Goal: Task Accomplishment & Management: Complete application form

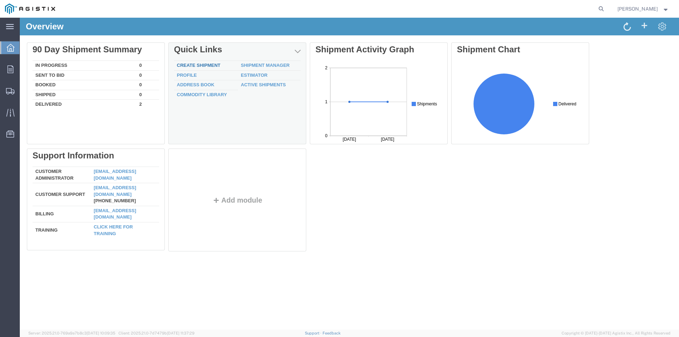
click at [195, 63] on link "Create Shipment" at bounding box center [198, 65] width 43 height 5
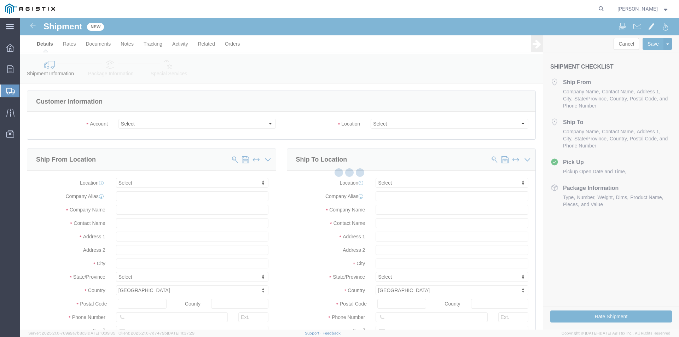
select select
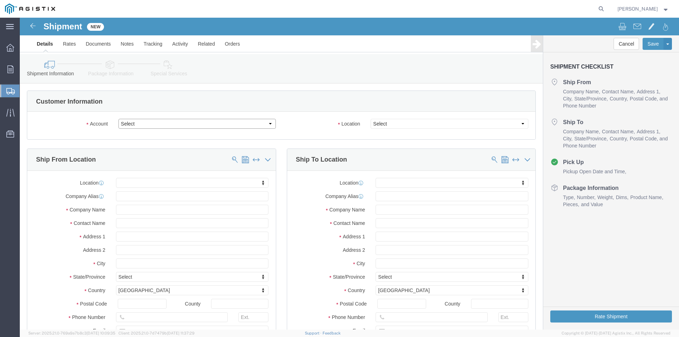
click select "Select PG&E Viskon Aire Corporation"
select select "9596"
click select "Select PG&E Viskon Aire Corporation"
select select "PURCHORD"
select select
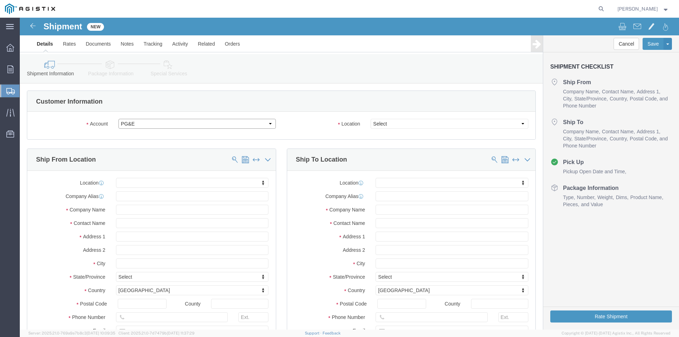
select select
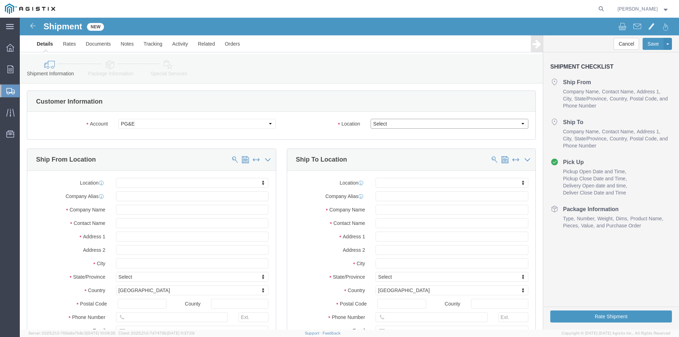
click select "Select All Others Fremont DC Fresno DC Wheatland DC"
click select "Select PG&E Viskon Aire Corporation"
select select "13601"
click select "Select PG&E Viskon Aire Corporation"
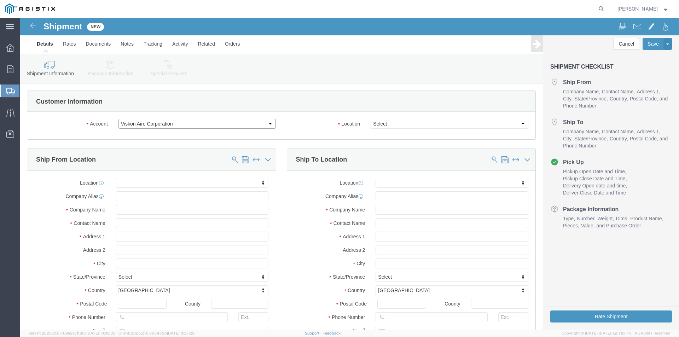
select select "CUSTREF"
select select
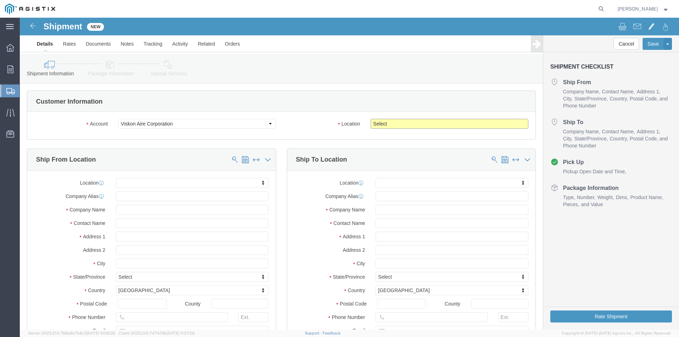
click select "Select Master Location"
select select "25093"
click select "Select Master Location"
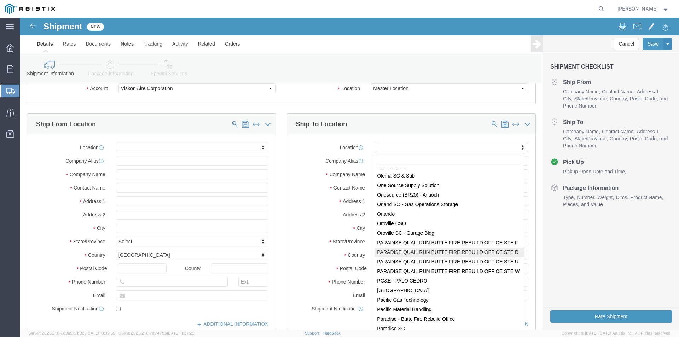
scroll to position [2824, 0]
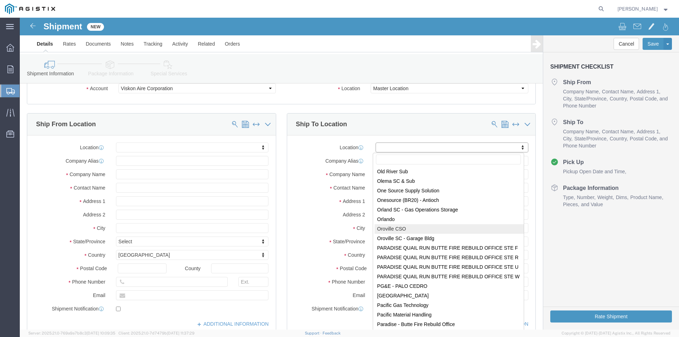
click input "text"
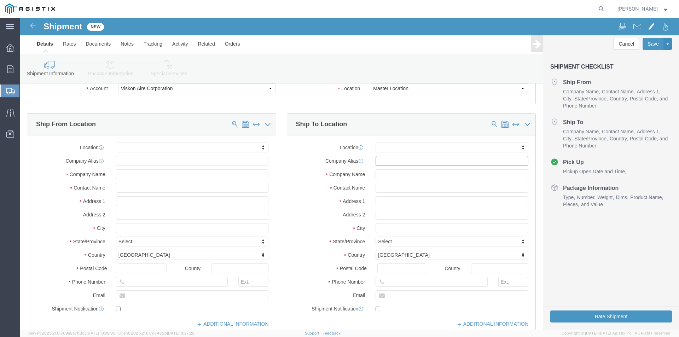
click input "text"
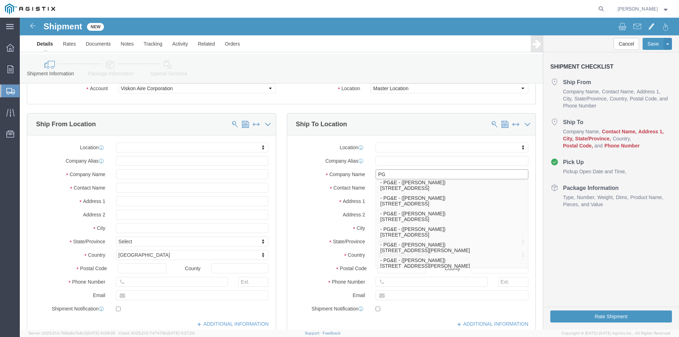
scroll to position [0, 0]
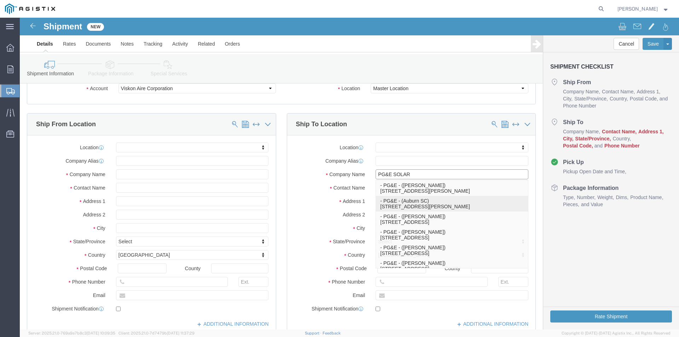
type input "PG&E"
select select
type input "Auburn SC"
type input "12759 Earhart Ave"
type input "Auburn"
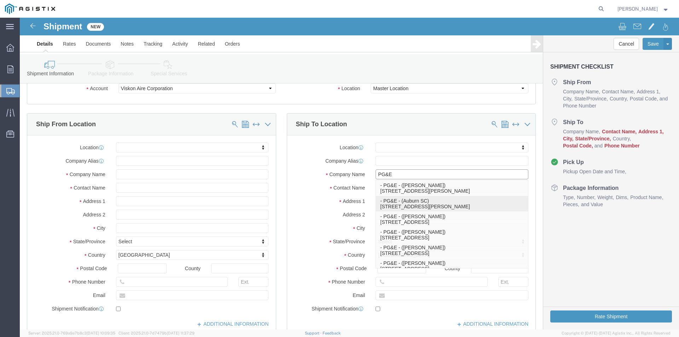
type input "95602"
select select "CA"
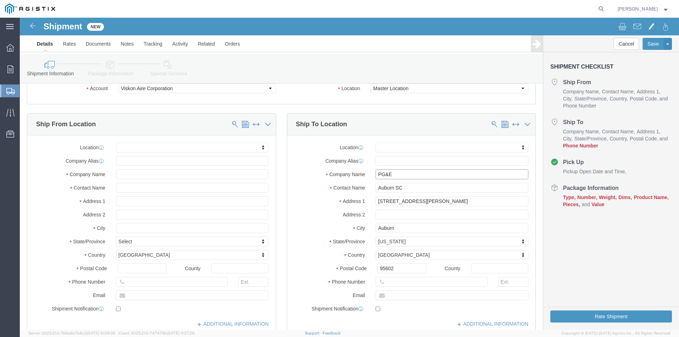
type input "PG&E"
click input "Auburn SC"
type input "A"
click input "12759 Earhart Ave"
type input "1"
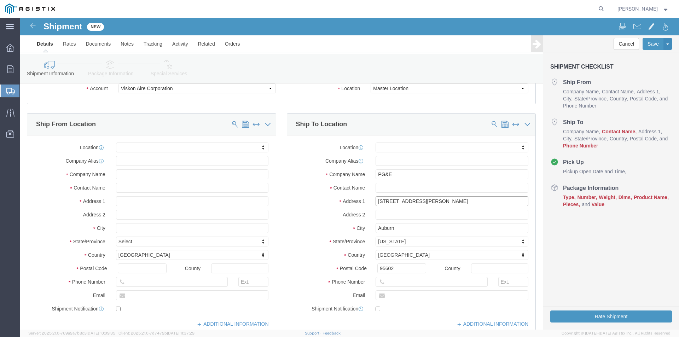
type input "13410 S HENDERSON RD"
select select
click input "Auburn"
click input "text"
type input "DESIREE DEPUY"
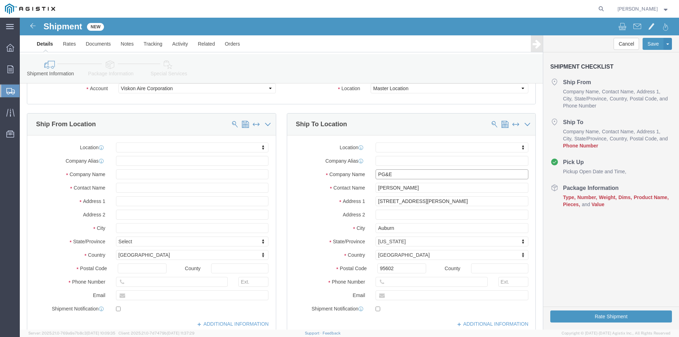
click input "PG&E"
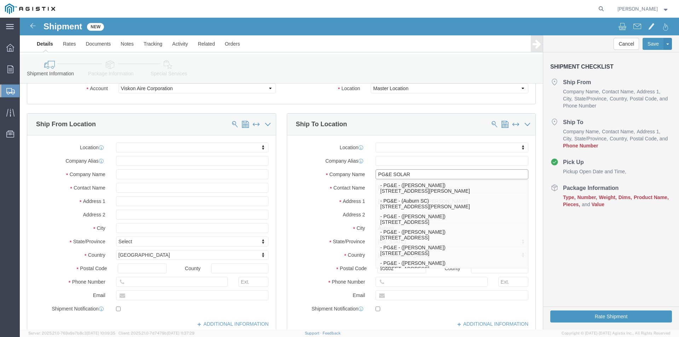
type input "PG&E SOLAR"
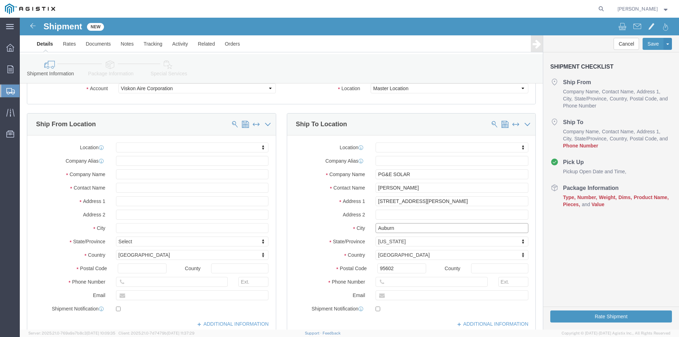
click input "Auburn"
type input "A"
type input "Caruthers"
select select
type input "PG&E"
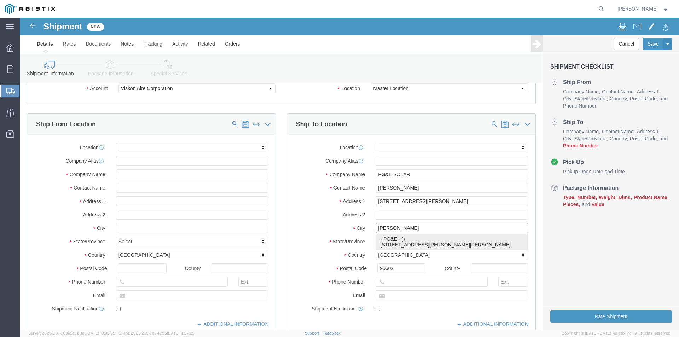
type input "13410 S Henderson Rd"
type input "93609"
select select "CA"
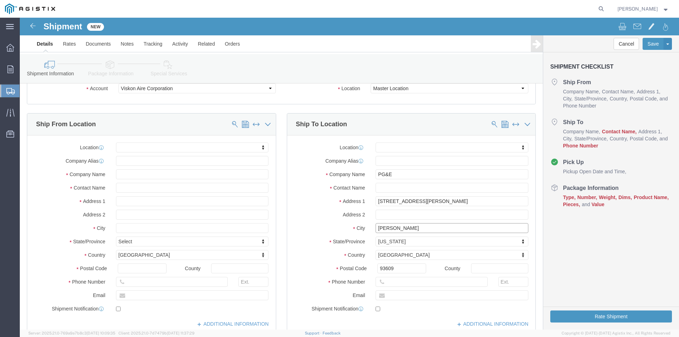
type input "Caruthers"
select select
click input "text"
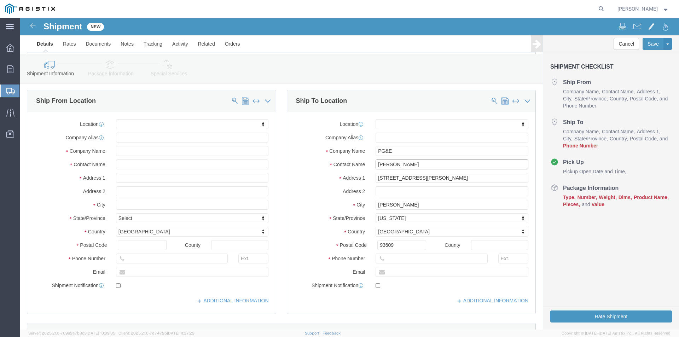
scroll to position [71, 0]
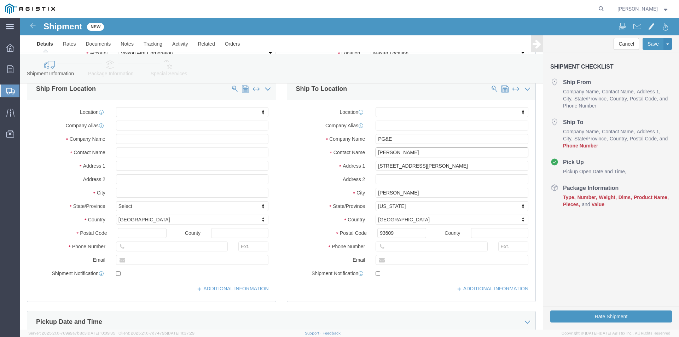
type input "DESIREE DEPUY"
click input "text"
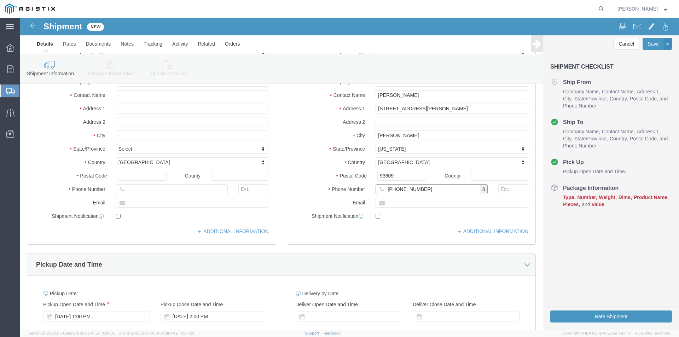
scroll to position [141, 0]
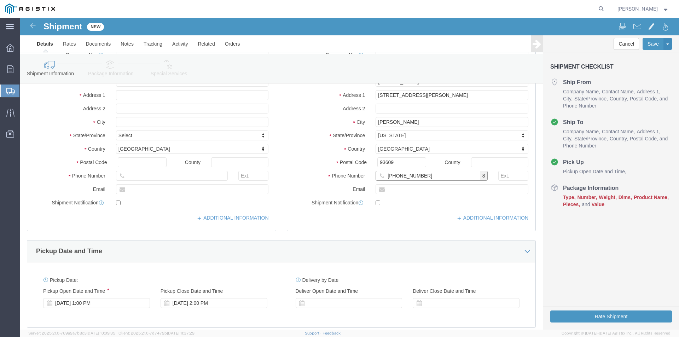
type input "831-348-9834"
click input "text"
click div "Location My Profile Location (OBSOLETE) BURNEY SC - GC TRAILER (OBSOLETE) BURNE…"
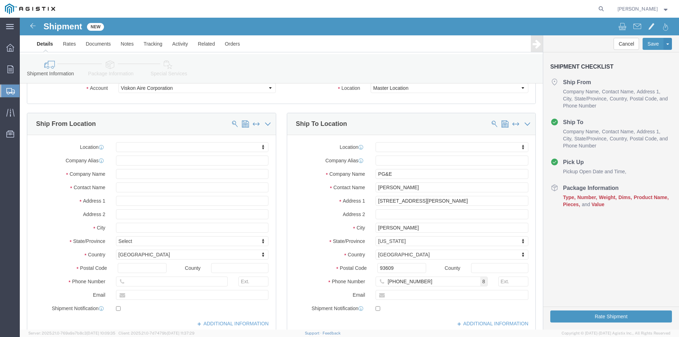
scroll to position [35, 0]
click input "text"
type input "VISKON"
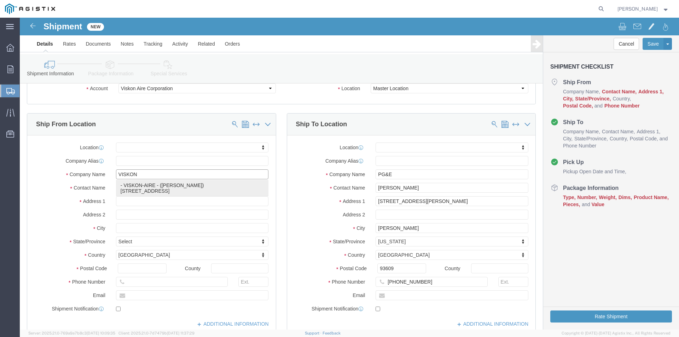
click p "- VISKON-AIRE - (ASHLEIGH HUNTER) 410 WINFIELD AVE, SALISBURY, MD, 21801, US"
select select
type input "VISKON-AIRE"
type input "ASHLEIGH HUNTER"
type input "410 WINFIELD AVE"
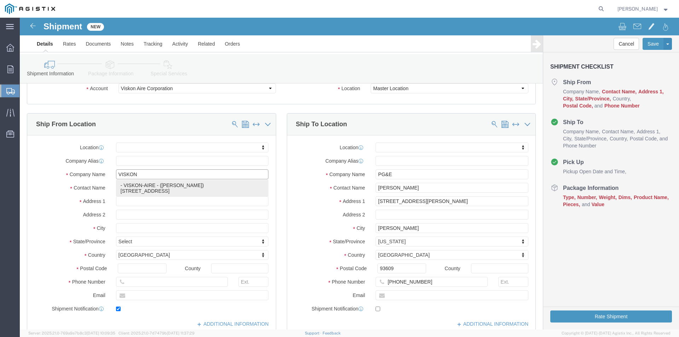
type input "SALISBURY"
type input "21801"
type input "4105438802"
type input "ahunter@viskon-aire.com"
checkbox input "true"
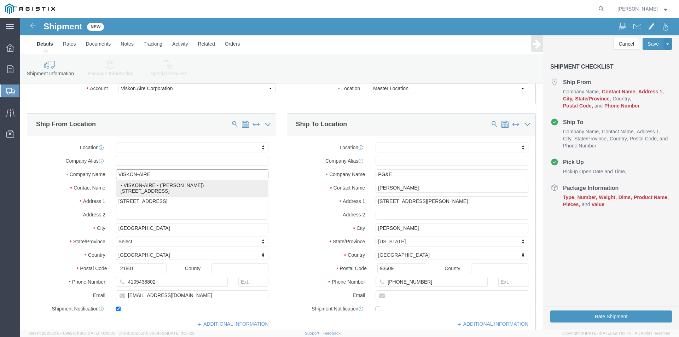
select select "MD"
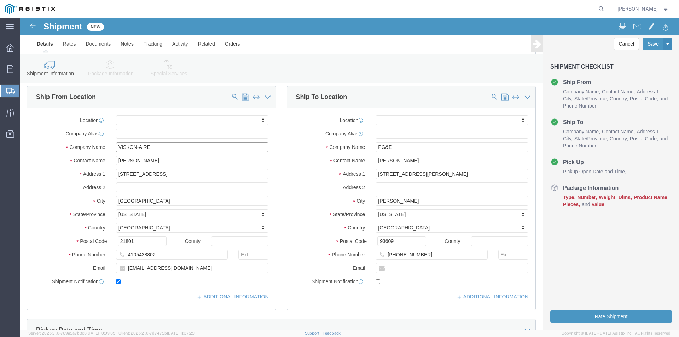
scroll to position [71, 0]
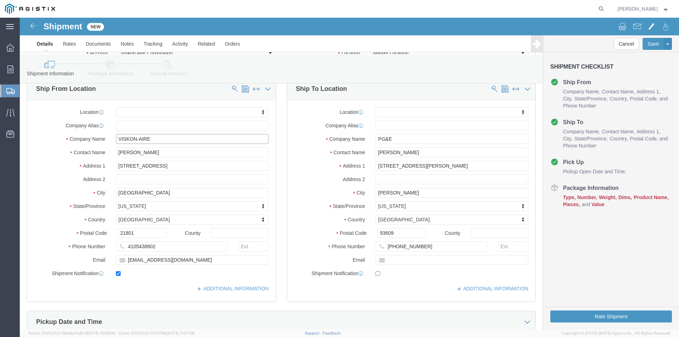
type input "VISKON-AIRE"
click input "ahunter@viskon-aire.com"
type input "EWRIGHT@viskon-aire.com"
click input "ASHLEIGH HUNTER"
type input "A"
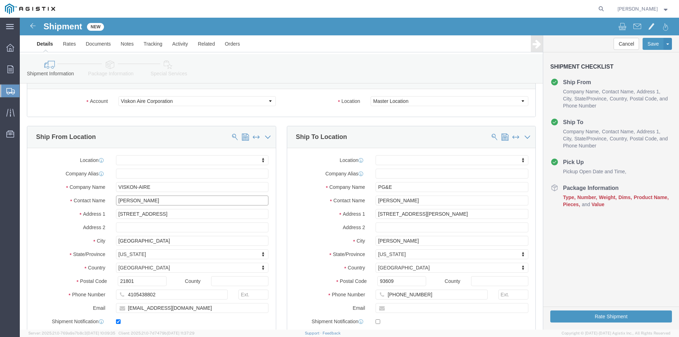
scroll to position [35, 0]
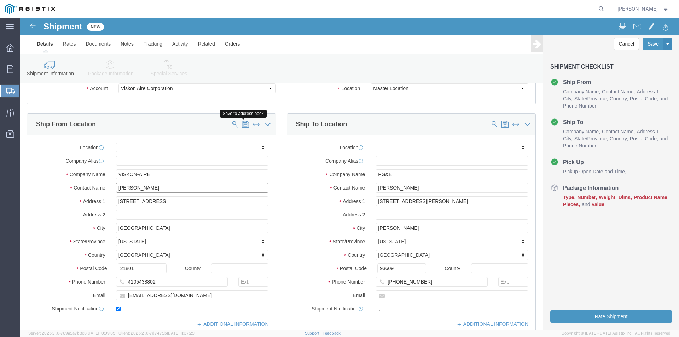
type input "EBONY WRIGHT"
click span
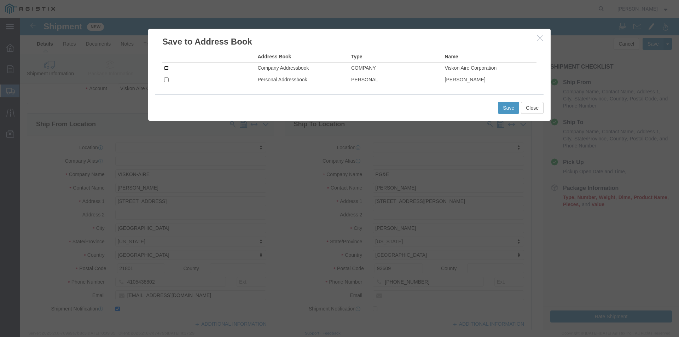
click input "checkbox"
checkbox input "true"
click button "Save"
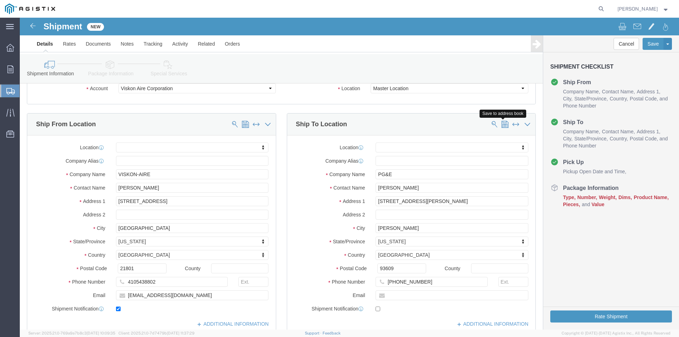
click span
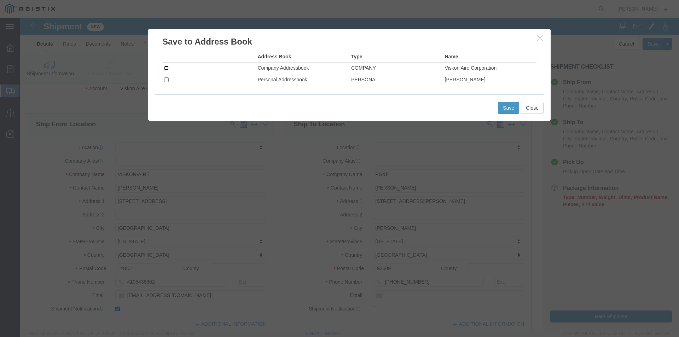
click input "checkbox"
checkbox input "true"
click button "Save"
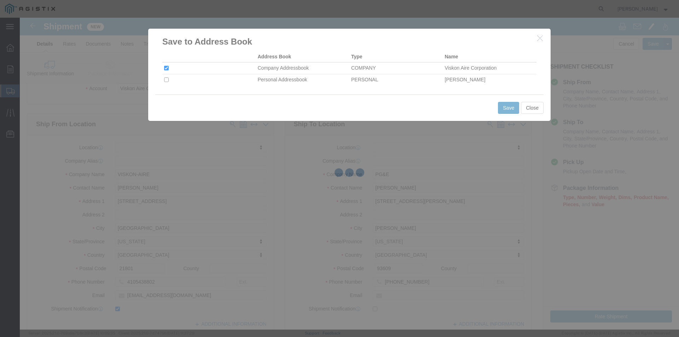
click at [318, 122] on div at bounding box center [349, 174] width 659 height 312
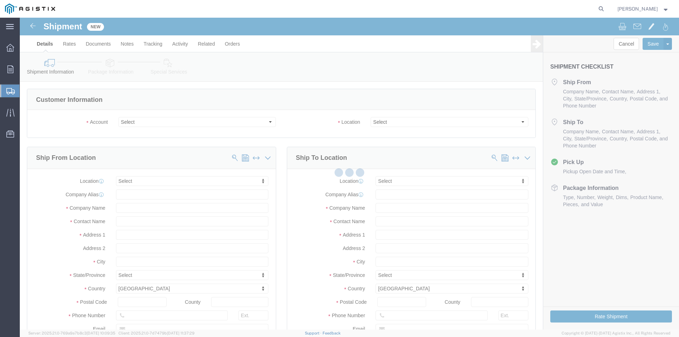
select select
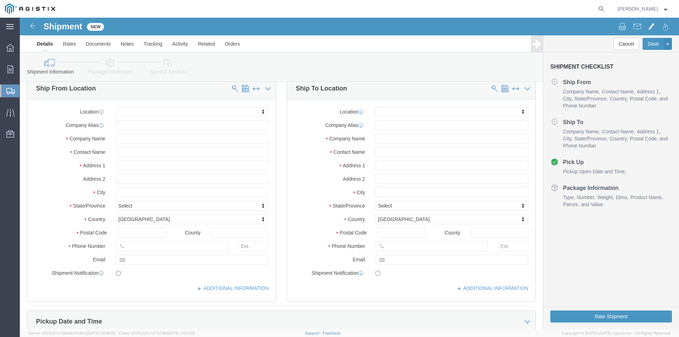
scroll to position [71, 0]
click input "text"
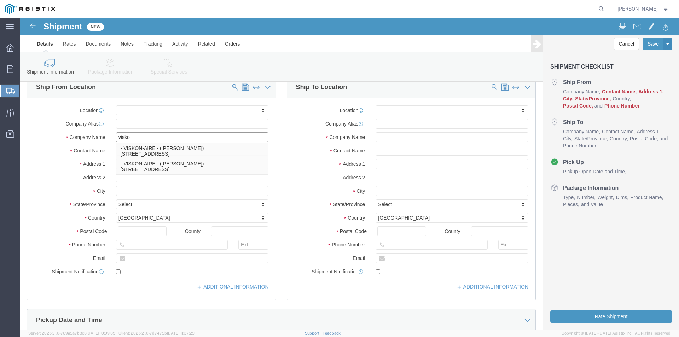
type input "VISKON-AIRE"
select select
type input "410 WINFIELD AVE"
type input "21801"
type input "4105438802"
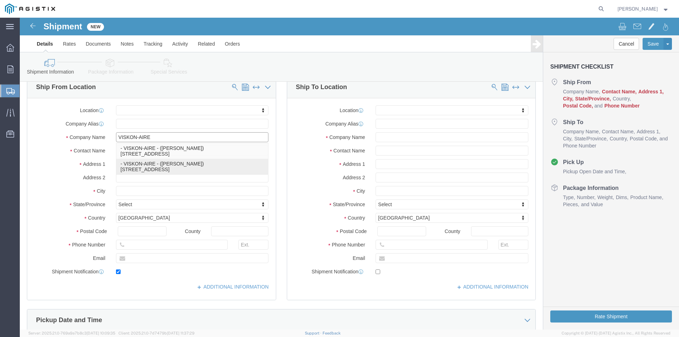
type input "ewright@viskon-aire.com"
checkbox input "true"
type input "EBONY WRIGHT"
type input "SALISBURY"
select select "MD"
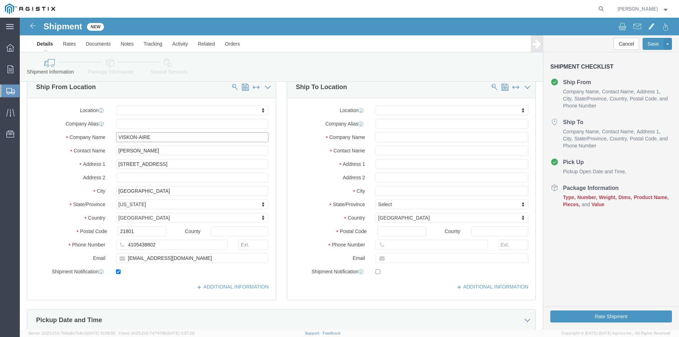
type input "VISKON-AIRE"
click input "text"
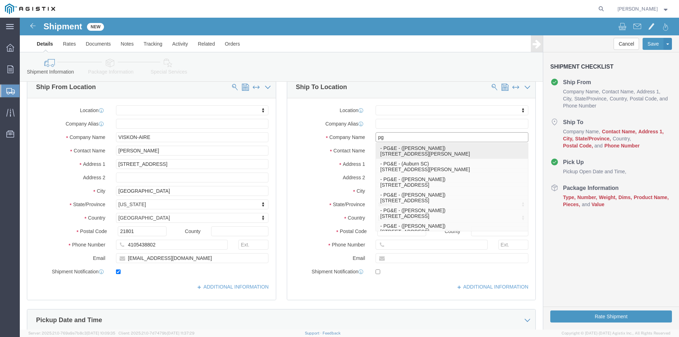
type input "PG&E"
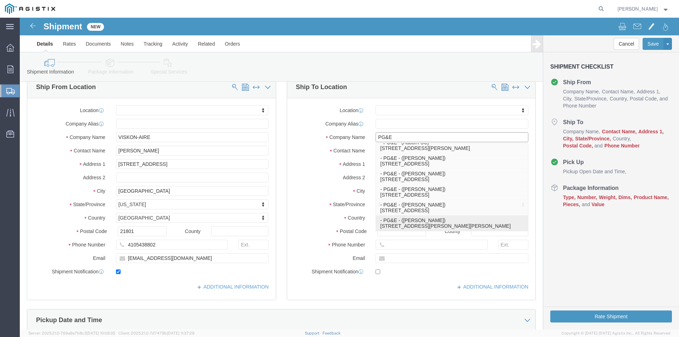
scroll to position [37, 0]
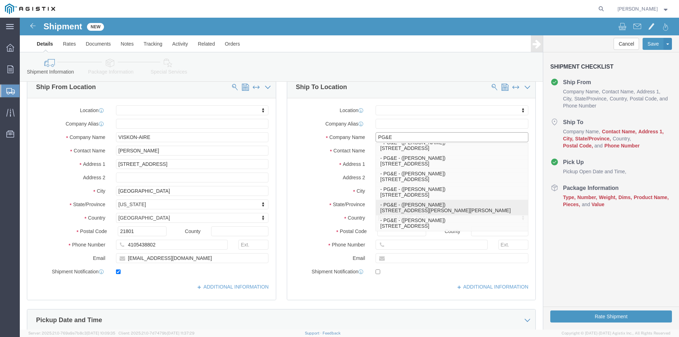
select select
type input "13410 S Henderson Rd"
type input "93609"
type input "831-348-9834"
type input "DESIREE DEPUY"
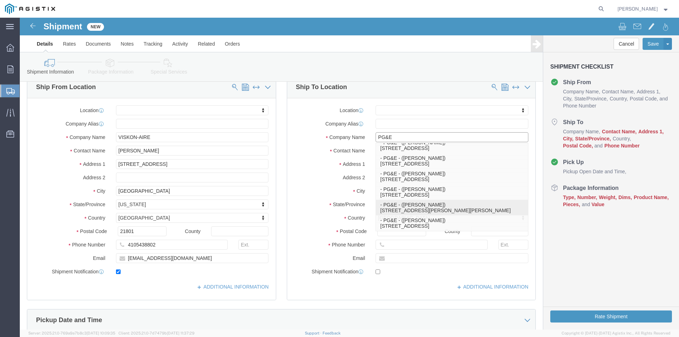
type input "Caruthers"
select select "CA"
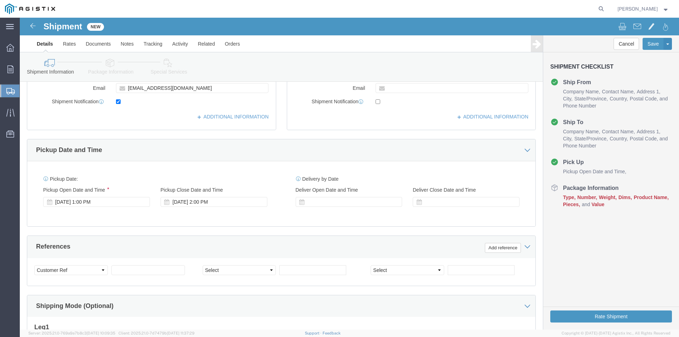
scroll to position [248, 0]
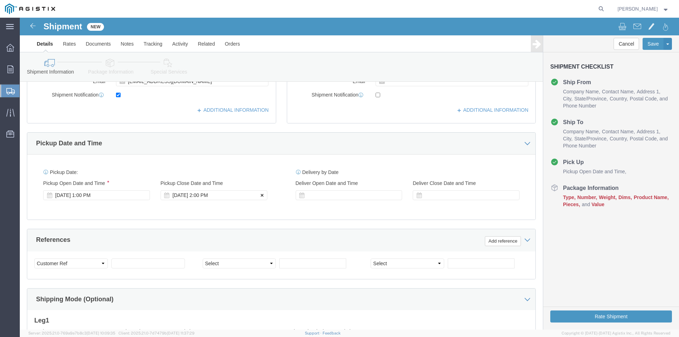
type input "PG&E"
click button
click div
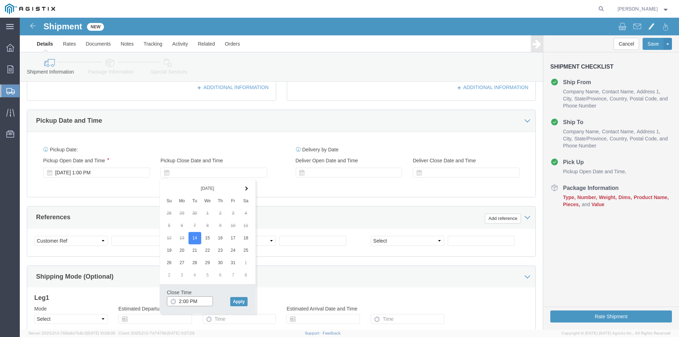
scroll to position [283, 0]
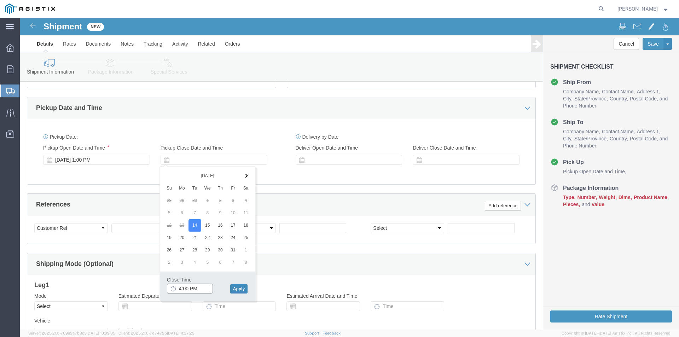
type input "4:00 PM"
click button "Apply"
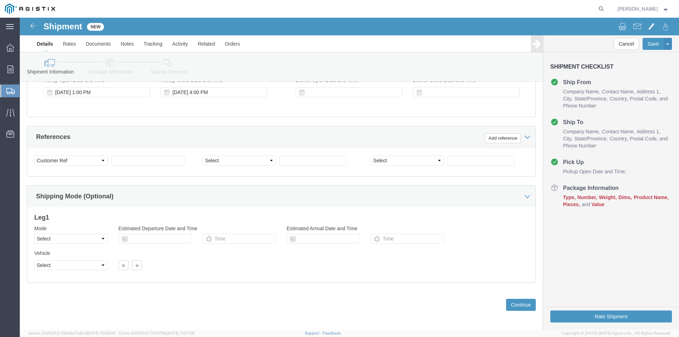
scroll to position [353, 0]
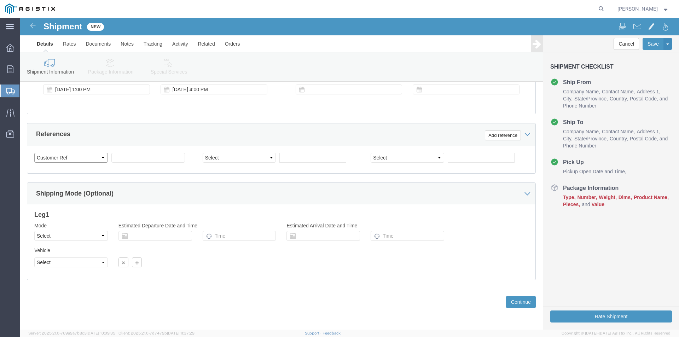
click select "Select Account Type Activity ID Airline Appointment Number ASN Batch Request # …"
click div "Shipping Mode (Optional)"
click button "Continue"
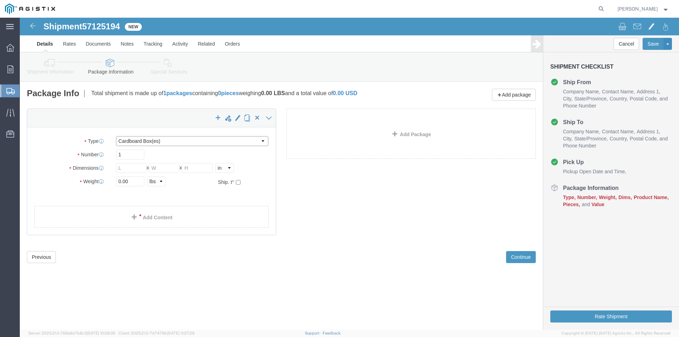
click select "Select Bale(s) Basket(s) Bolt(s) Bottle(s) Buckets Bulk Bundle(s) Can(s) Cardbo…"
select select "PSNS"
click select "Select Bale(s) Basket(s) Bolt(s) Bottle(s) Buckets Bulk Bundle(s) Can(s) Cardbo…"
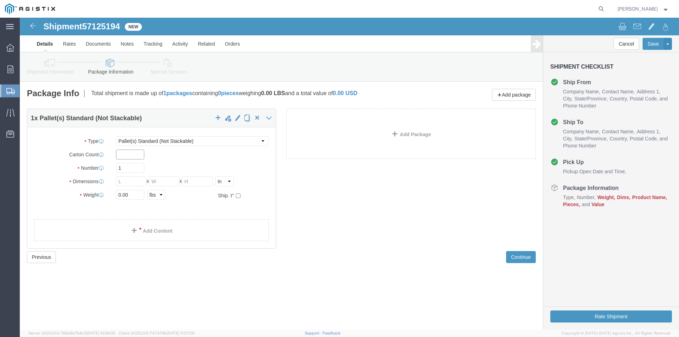
click input "text"
type input "16"
type input "2"
type input "51"
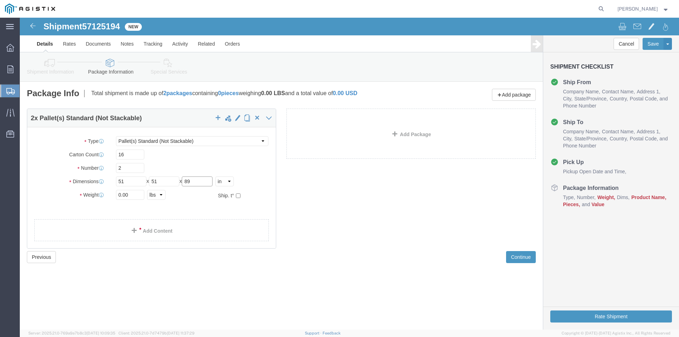
type input "89"
click input "0.00"
type input "0"
type input "575"
click link "Add Content"
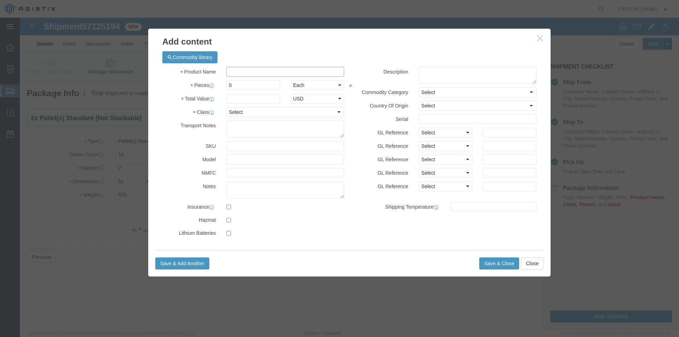
click input "text"
type input "a"
type input "AIR FILTERS"
click input "0"
type input "16"
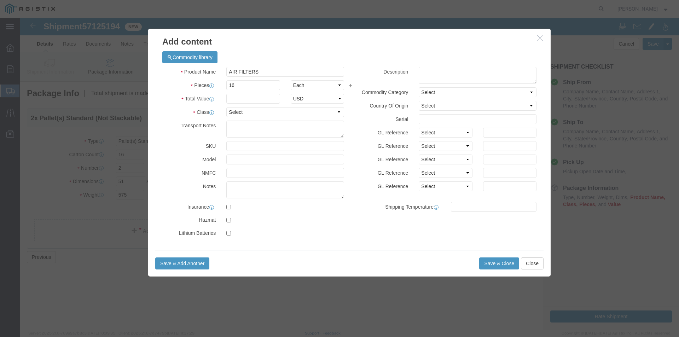
click button "button"
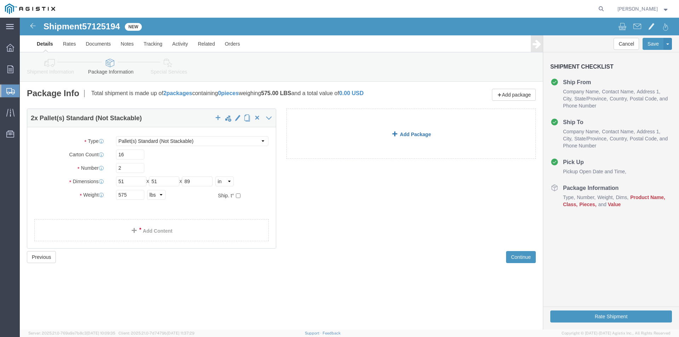
click span
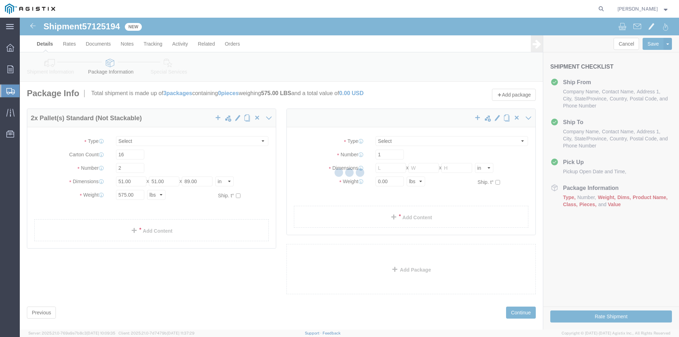
select select "PSNS"
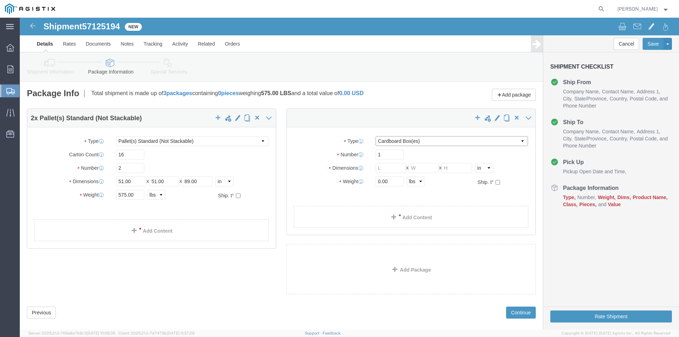
click select "Select Bale(s) Basket(s) Bolt(s) Bottle(s) Buckets Bulk Bundle(s) Can(s) Cardbo…"
select select "PSNS"
click select "Select Bale(s) Basket(s) Bolt(s) Bottle(s) Buckets Bulk Bundle(s) Can(s) Cardbo…"
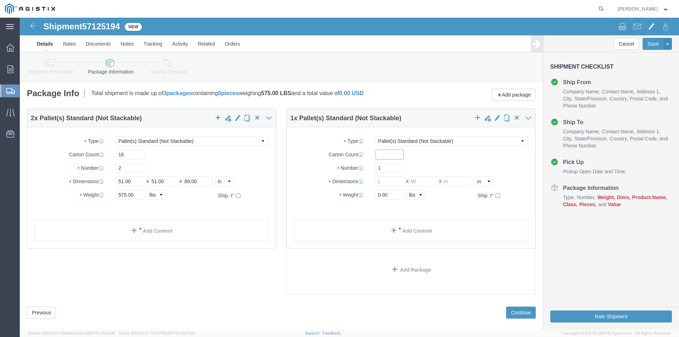
click input "text"
type input "11"
click input "56"
type input "52"
type input "56"
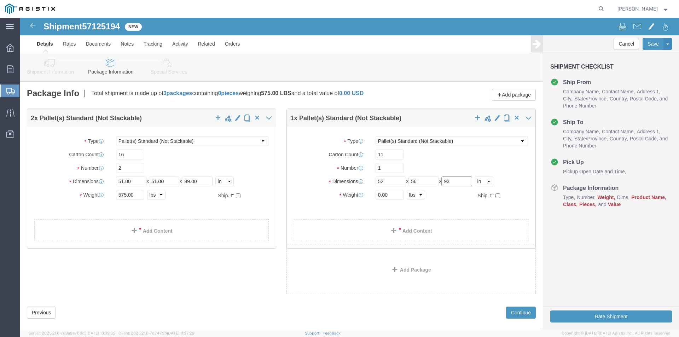
type input "93"
type input "277"
click link "Add Content"
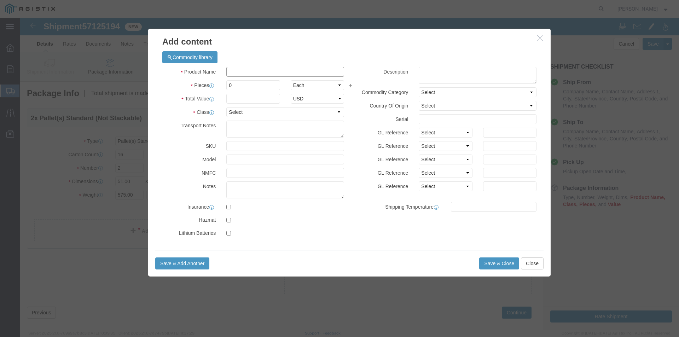
click input "text"
type input "AIR FILTERS"
click input "0"
type input "500"
click input "text"
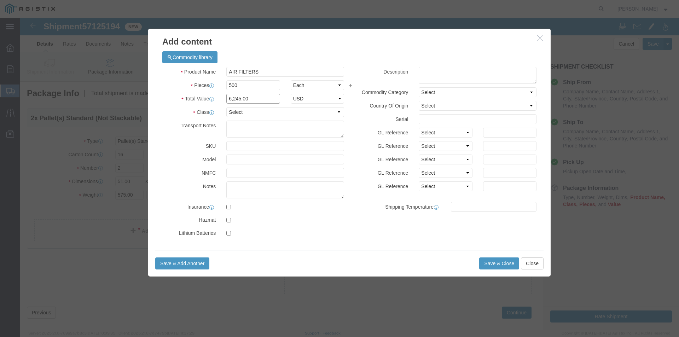
type input "6,245.00"
select select "USD"
click select "Select 50 55 60 65 70 85 92.5 100 125 175 250 300 400"
select select "250"
click select "Select 50 55 60 65 70 85 92.5 100 125 175 250 300 400"
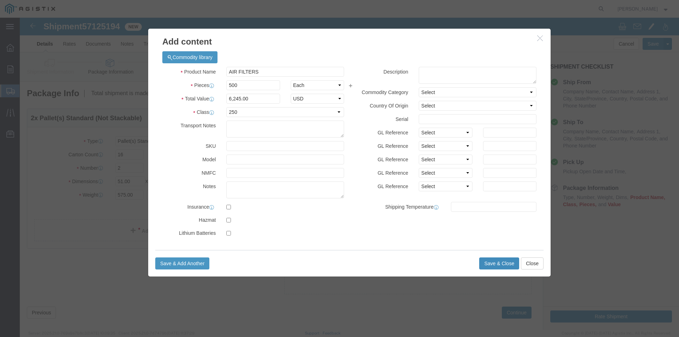
click button "Save & Close"
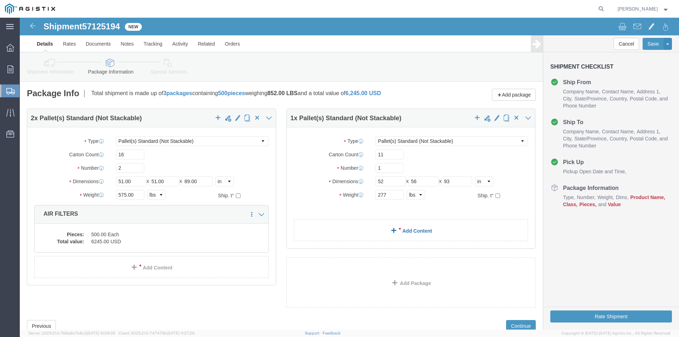
click link "Add Content"
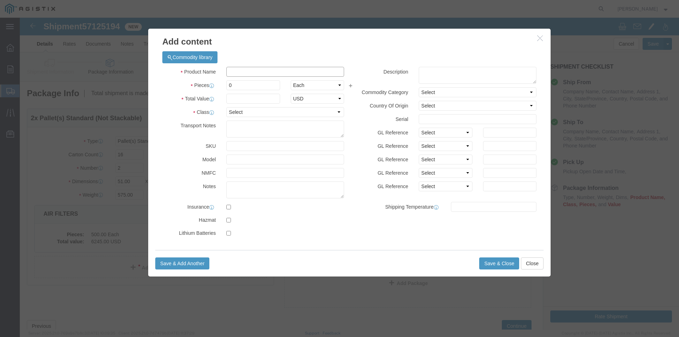
click input "text"
type input "AIR FILTERS"
type input "165"
type input "1,400.85"
select select "USD"
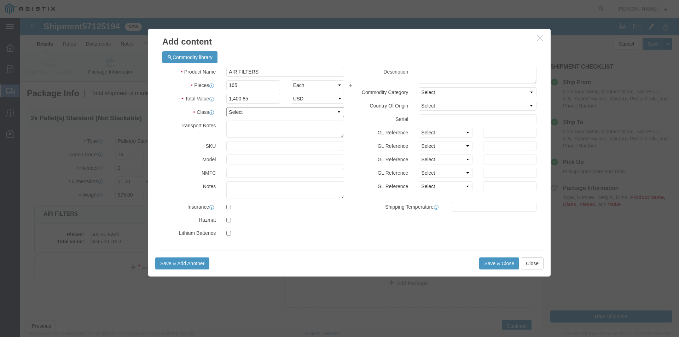
click select "Select 50 55 60 65 70 85 92.5 100 125 175 250 300 400"
select select "300"
click select "Select 50 55 60 65 70 85 92.5 100 125 175 250 300 400"
click button "Save & Close"
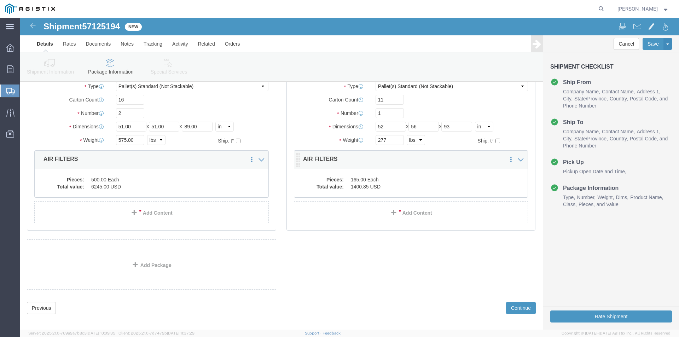
scroll to position [61, 0]
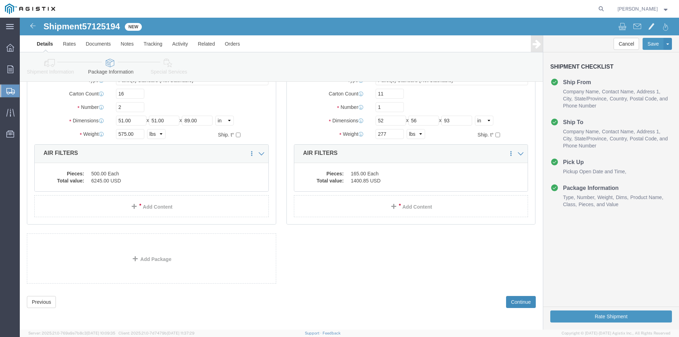
click button "Continue"
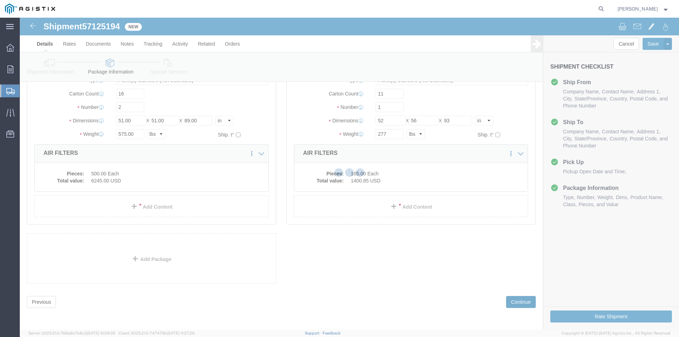
select select
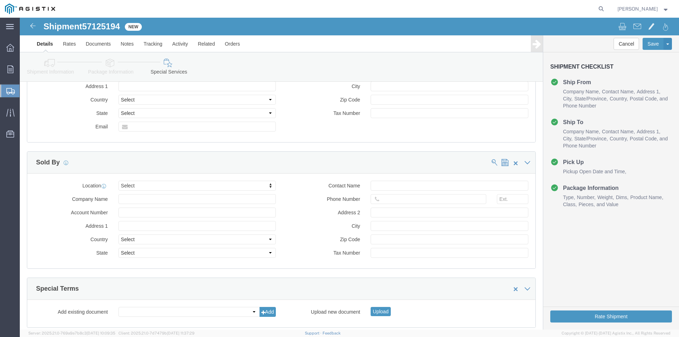
scroll to position [649, 0]
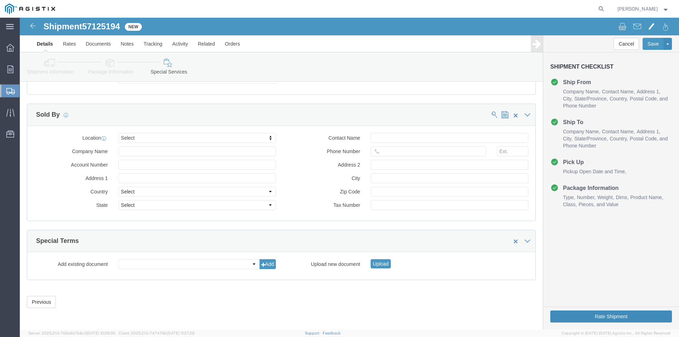
click button "Rate Shipment"
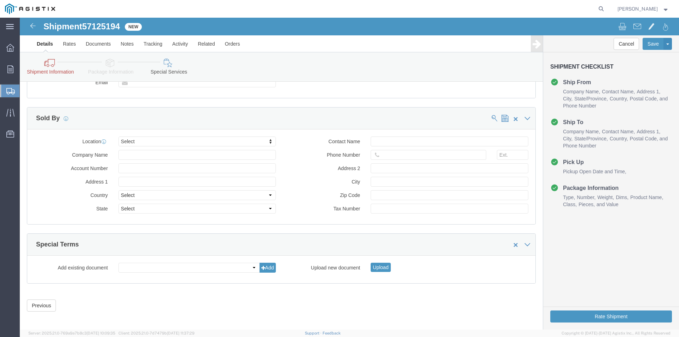
scroll to position [686, 0]
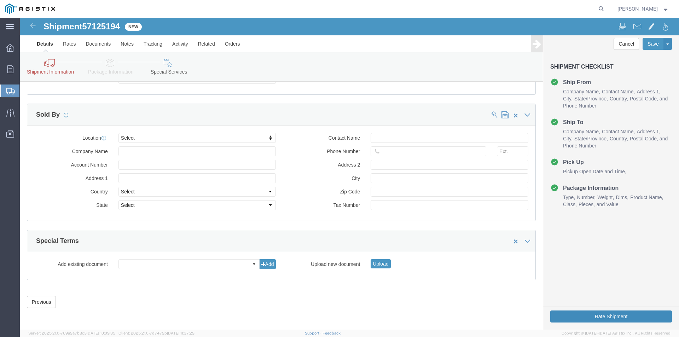
click button "Rate Shipment"
click button "Previous"
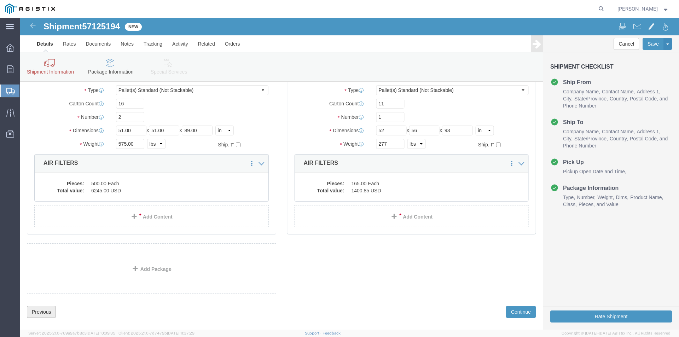
scroll to position [98, 0]
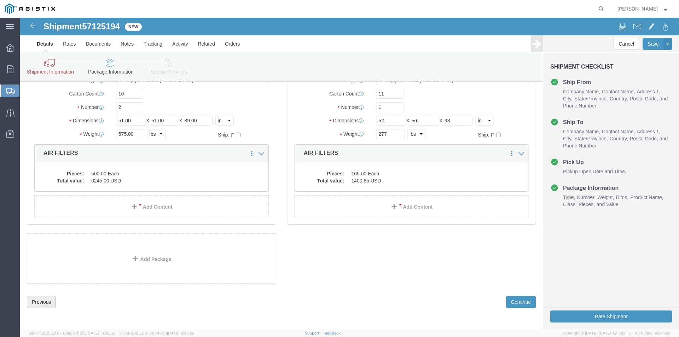
click button "Previous"
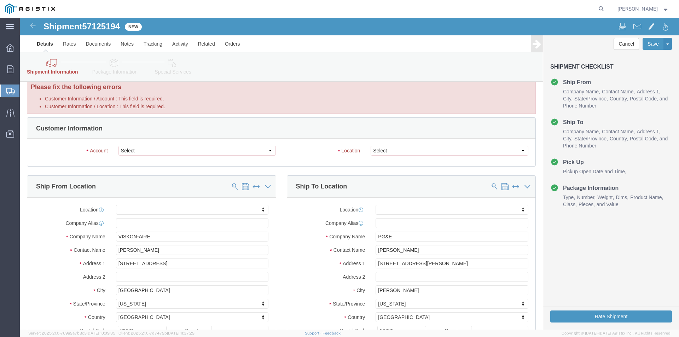
scroll to position [0, 0]
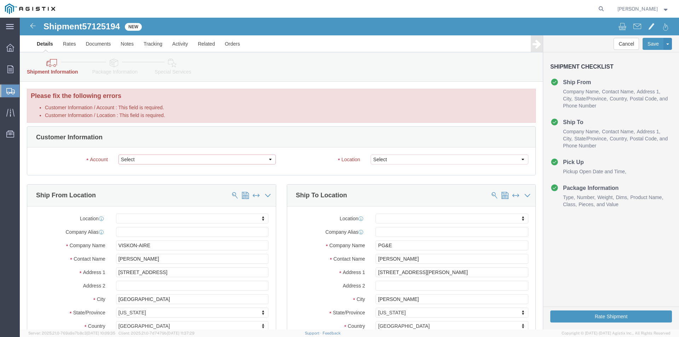
click select "Select PG&E Viskon Aire Corporation"
select select "9596"
click select "Select PG&E Viskon Aire Corporation"
select select "PURCHORD"
select select
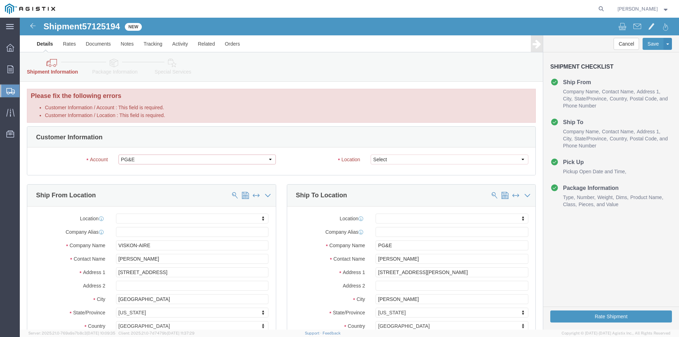
select select
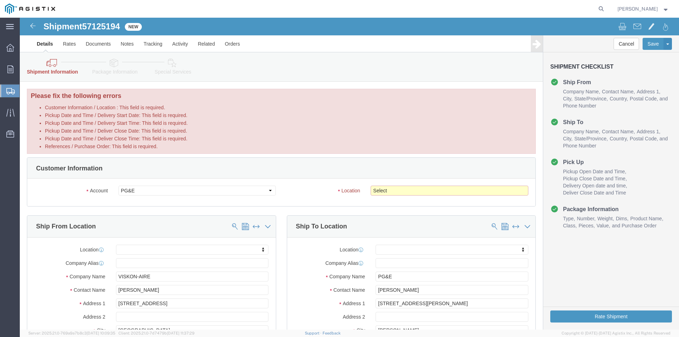
click select "Select All Others Fremont DC Fresno DC Wheatland DC"
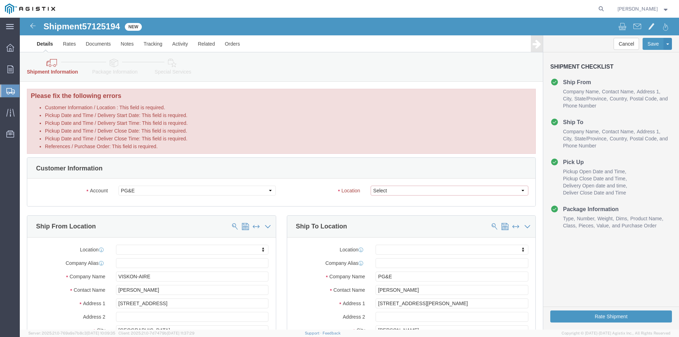
select select "23082"
click select "Select All Others Fremont DC Fresno DC Wheatland DC"
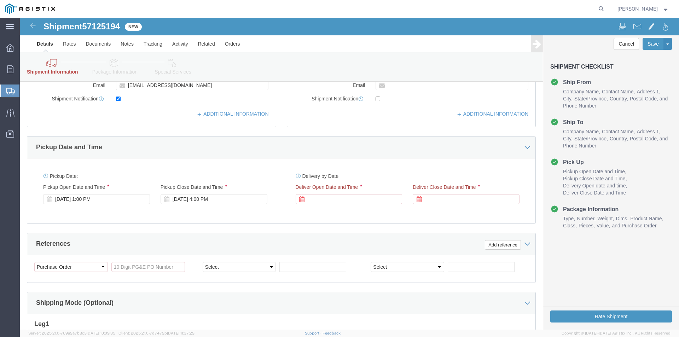
scroll to position [318, 0]
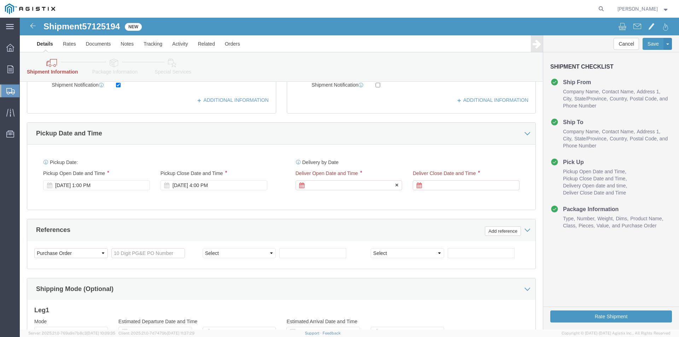
click div
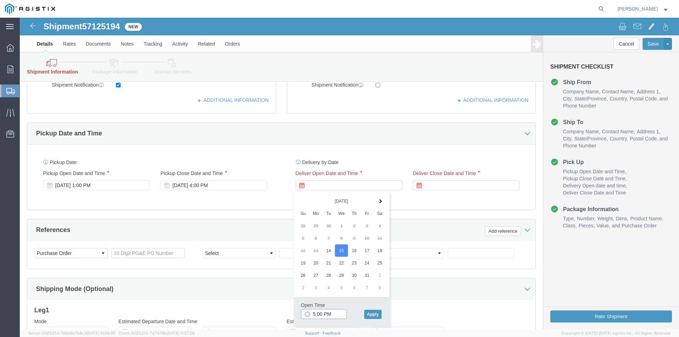
click input "5:00 PM"
click button "Apply"
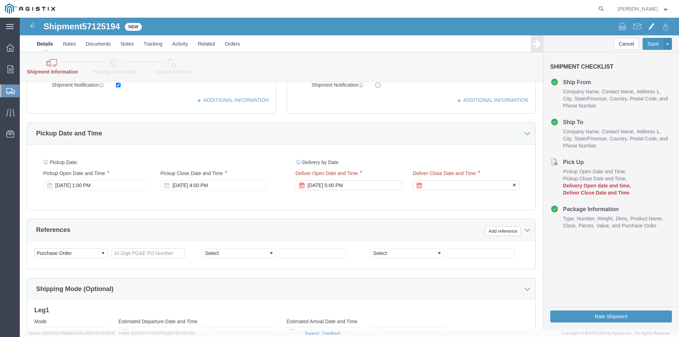
click div
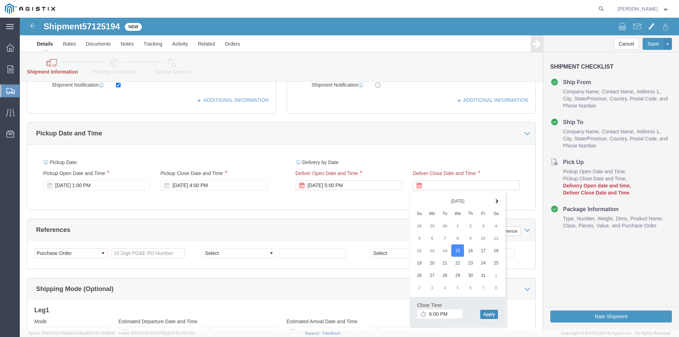
click button "Apply"
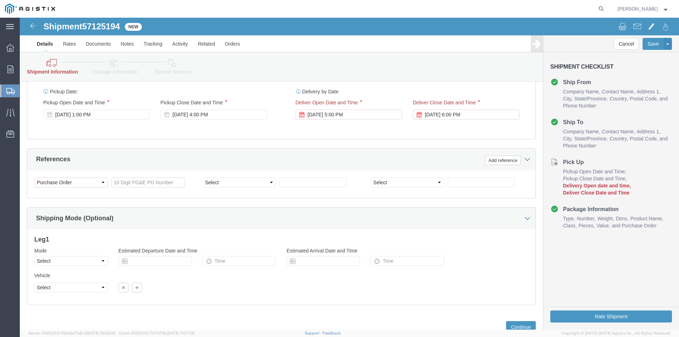
scroll to position [414, 0]
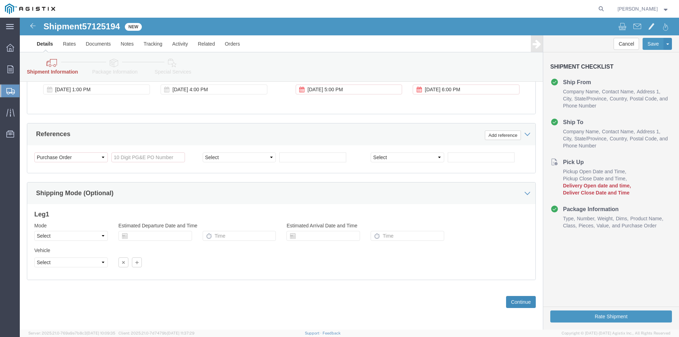
click button "Continue"
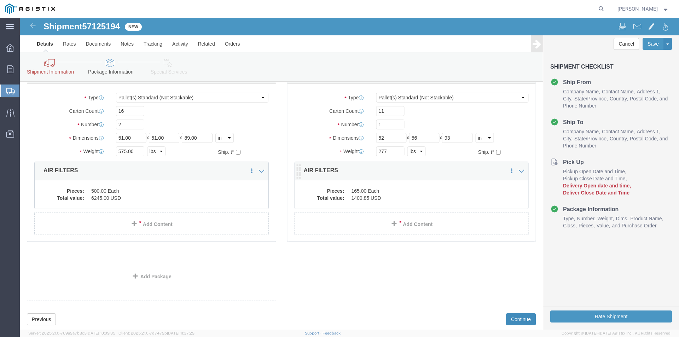
scroll to position [122, 0]
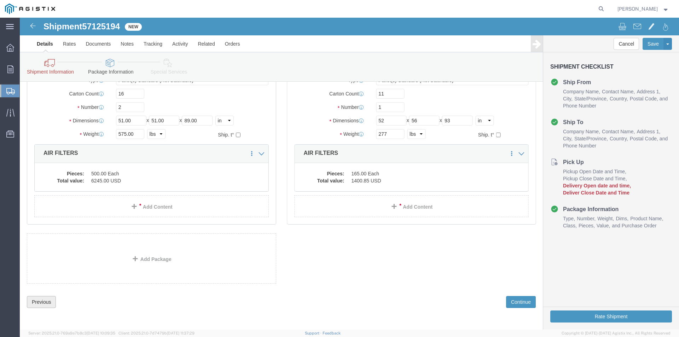
click button "Previous"
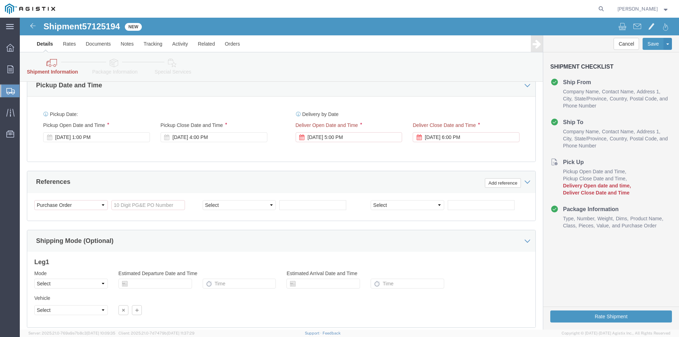
scroll to position [369, 0]
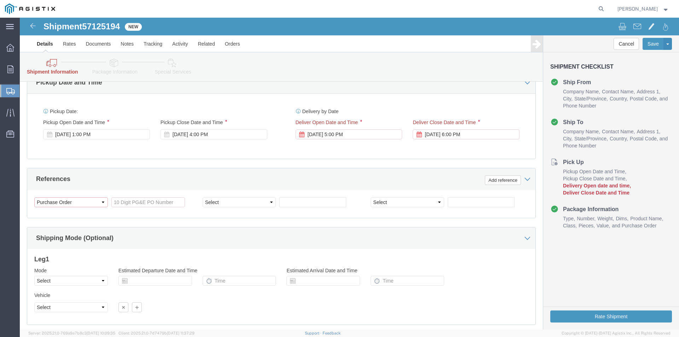
click select "Select Account Type Activity ID Airline Appointment Number ASN Batch Request # …"
click input "References / Purchase Order: This field is required."
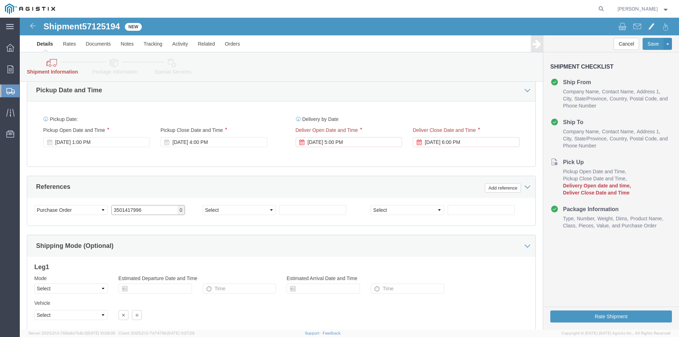
scroll to position [406, 0]
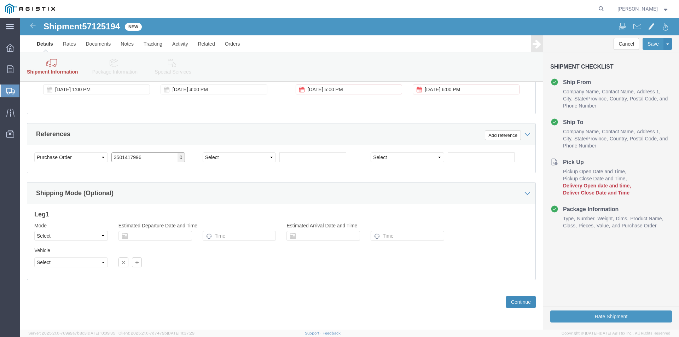
type input "3501417996"
click button "Continue"
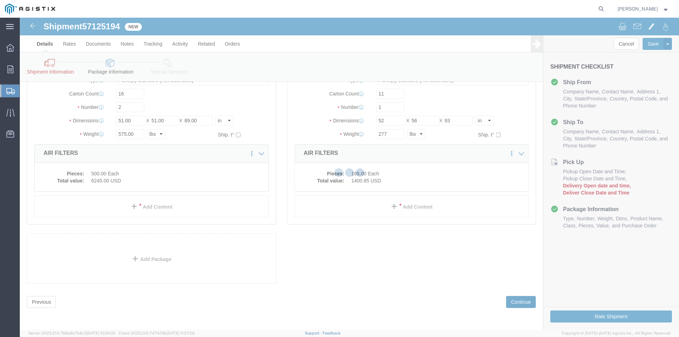
scroll to position [114, 0]
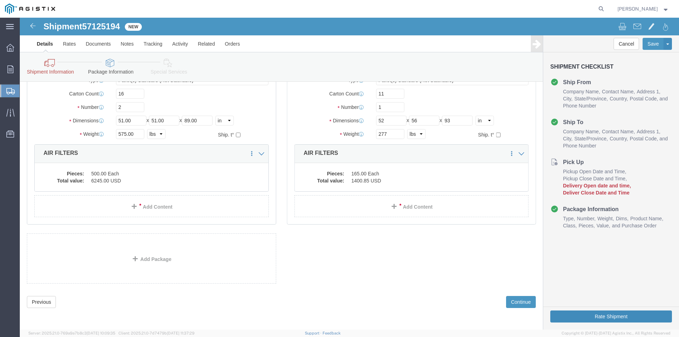
click button "Rate Shipment"
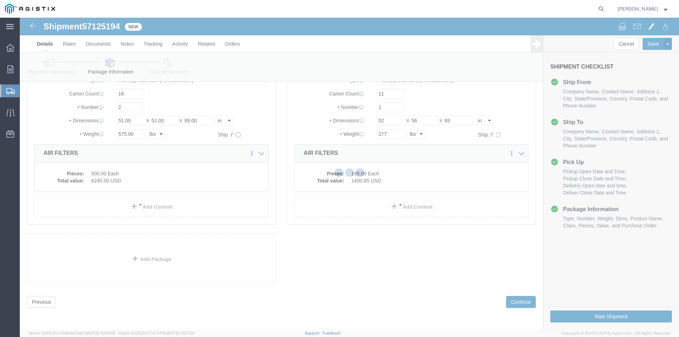
scroll to position [0, 0]
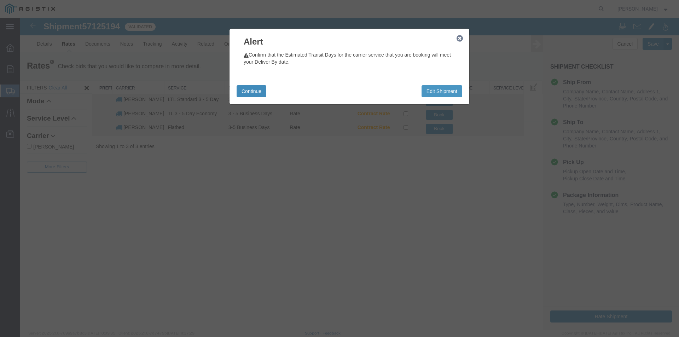
click at [258, 90] on button "Continue" at bounding box center [252, 91] width 30 height 12
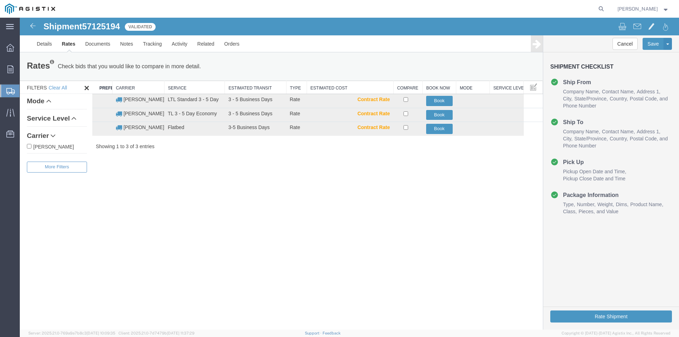
click at [49, 100] on icon at bounding box center [48, 101] width 5 height 5
click at [50, 101] on icon at bounding box center [48, 101] width 5 height 5
drag, startPoint x: 308, startPoint y: 87, endPoint x: 317, endPoint y: 86, distance: 8.9
click at [317, 86] on div "Search: Preferred Carrier Carrier Service Estimated Transit Type Estimated Cost…" at bounding box center [317, 115] width 451 height 69
click at [437, 100] on button "Book" at bounding box center [439, 101] width 27 height 10
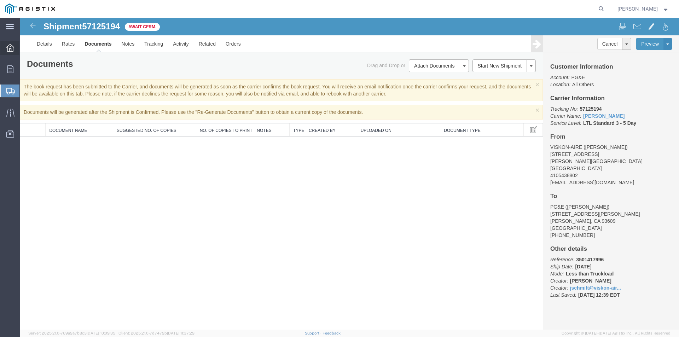
click at [6, 50] on icon at bounding box center [10, 48] width 8 height 8
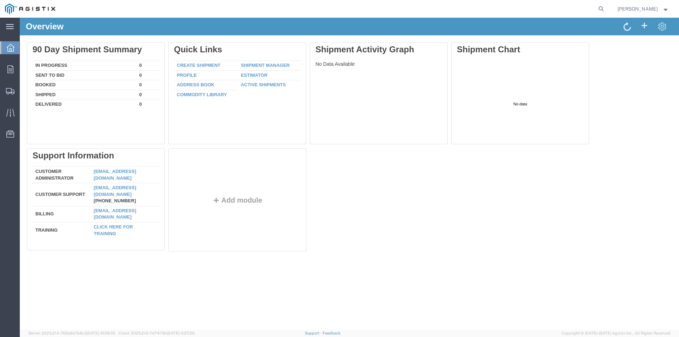
click at [8, 48] on icon at bounding box center [11, 48] width 8 height 8
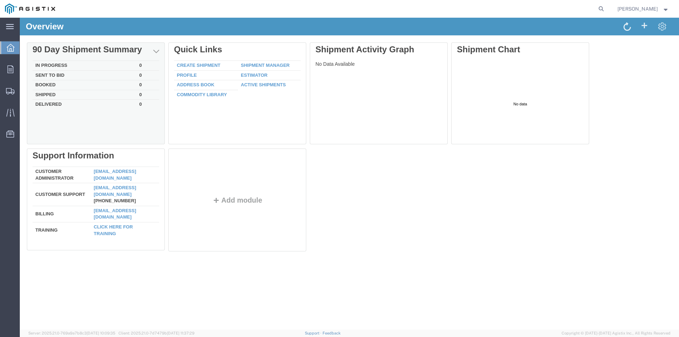
click at [86, 119] on div "In Progress 0 Sent To Bid 0 Booked 0 Shipped 0 Delivered 0" at bounding box center [96, 100] width 127 height 80
click at [48, 48] on div "90 Day Shipment Summary" at bounding box center [96, 50] width 127 height 10
click at [49, 65] on td "In Progress" at bounding box center [85, 66] width 104 height 10
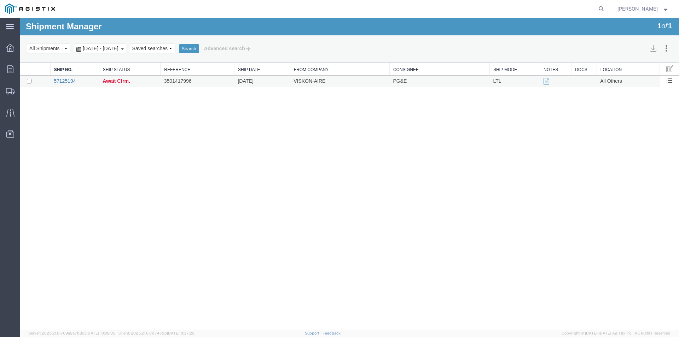
click at [66, 82] on link "57125194" at bounding box center [65, 81] width 22 height 6
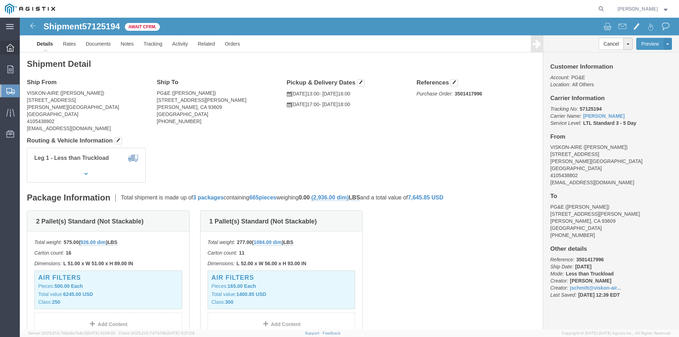
click at [9, 50] on icon at bounding box center [10, 48] width 8 height 8
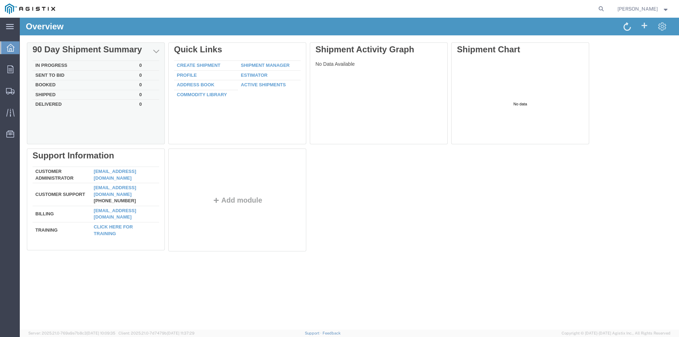
click at [82, 64] on td "In Progress" at bounding box center [85, 66] width 104 height 10
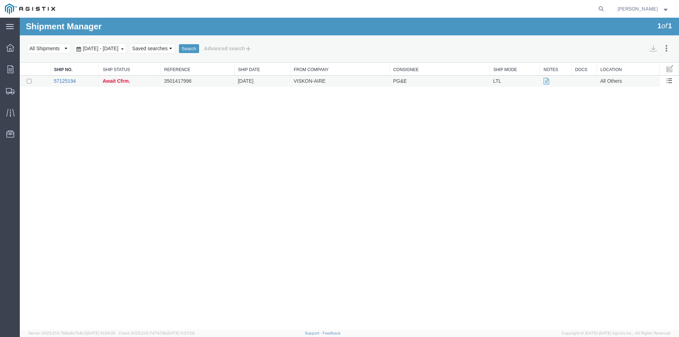
click at [73, 82] on link "57125194" at bounding box center [65, 81] width 22 height 6
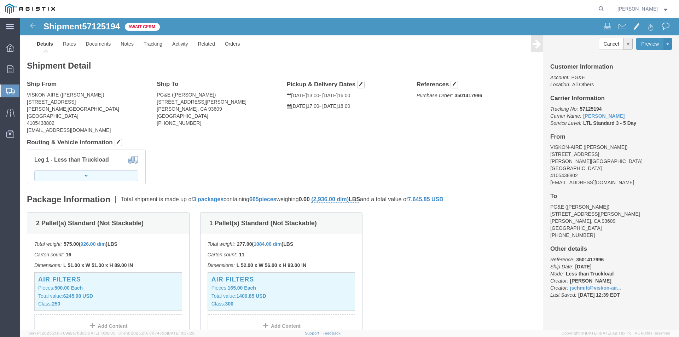
click button "button"
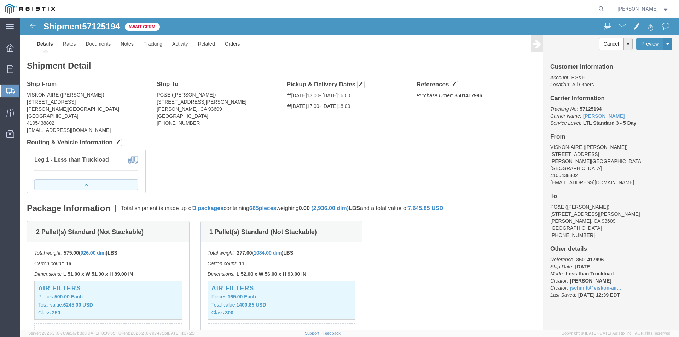
click button "button"
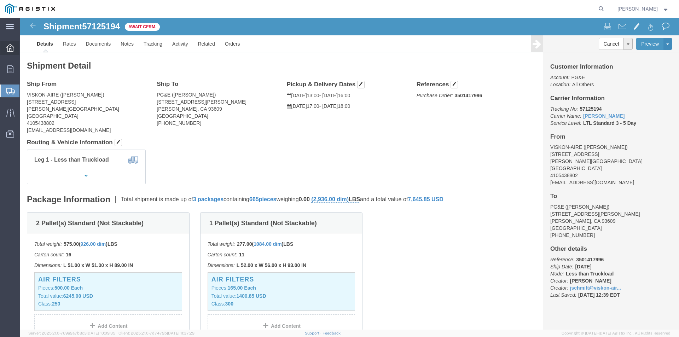
click at [10, 48] on icon at bounding box center [10, 48] width 8 height 8
